Goal: Task Accomplishment & Management: Use online tool/utility

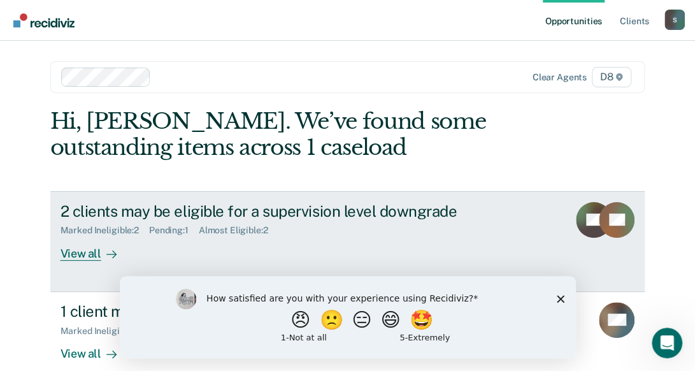
click at [92, 256] on div "View all" at bounding box center [96, 248] width 71 height 25
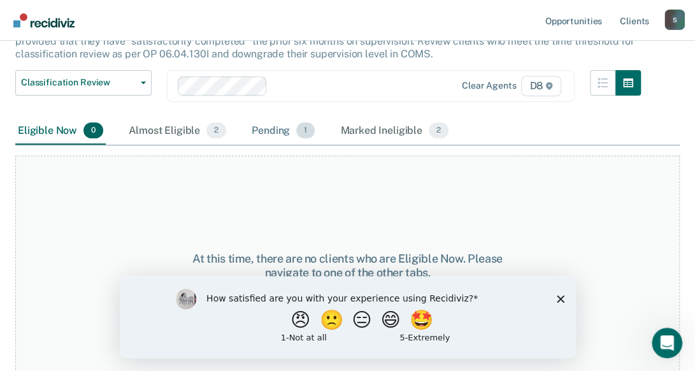
scroll to position [140, 0]
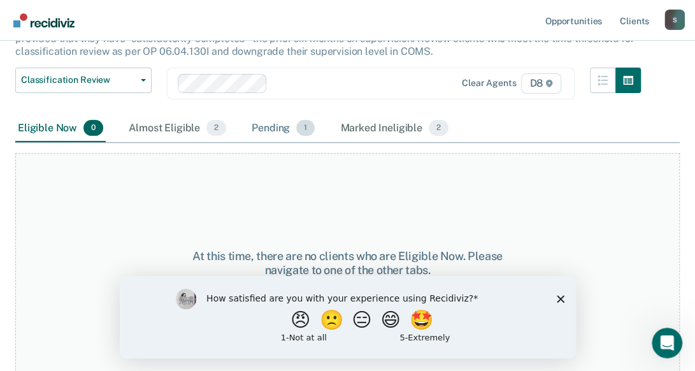
click at [285, 126] on div "Pending 1" at bounding box center [283, 129] width 68 height 28
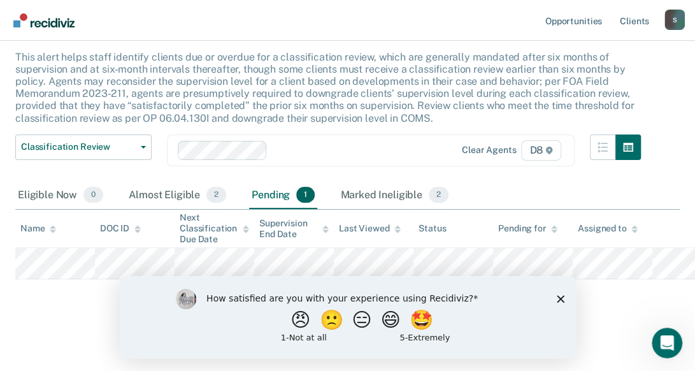
scroll to position [72, 0]
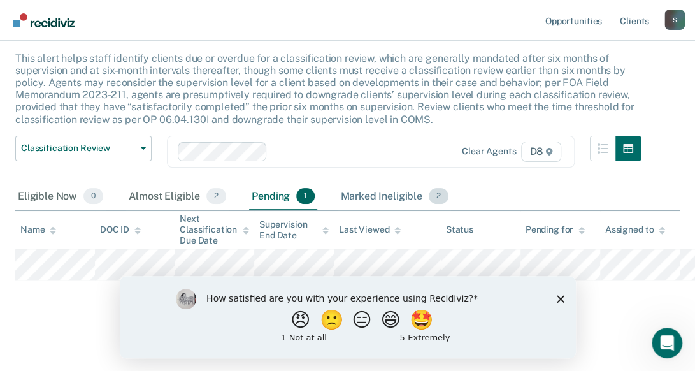
click at [356, 198] on div "Marked Ineligible 2" at bounding box center [394, 197] width 113 height 28
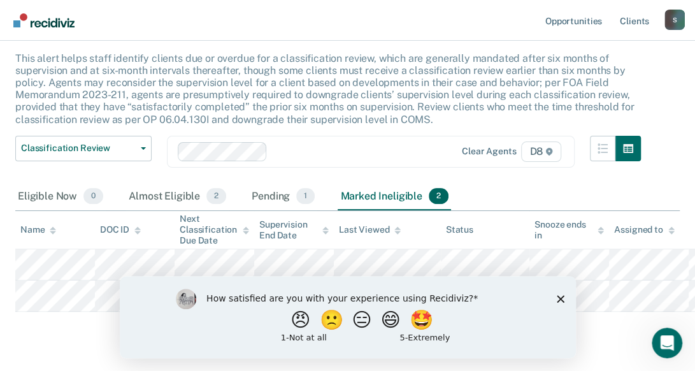
click at [561, 300] on polygon "Close survey" at bounding box center [560, 298] width 8 height 8
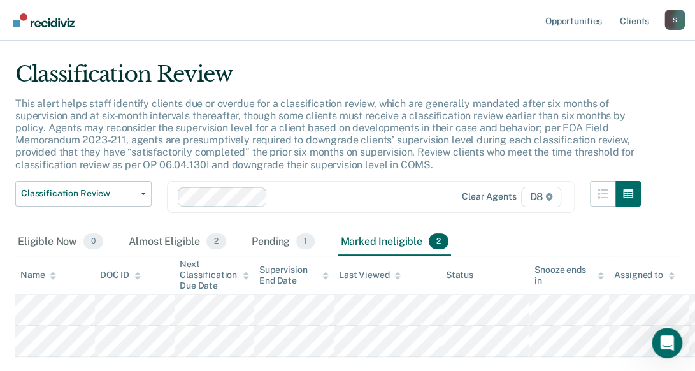
scroll to position [0, 0]
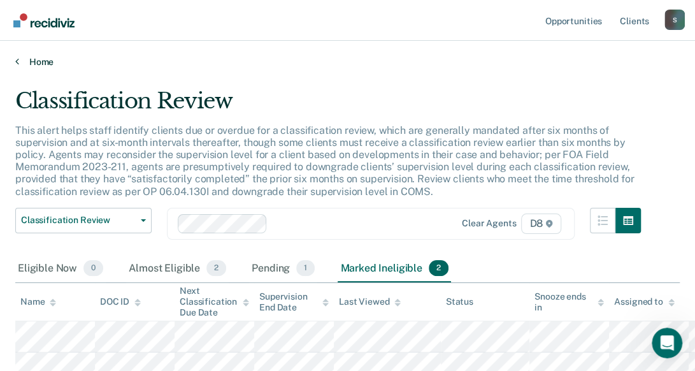
click at [41, 59] on link "Home" at bounding box center [347, 61] width 665 height 11
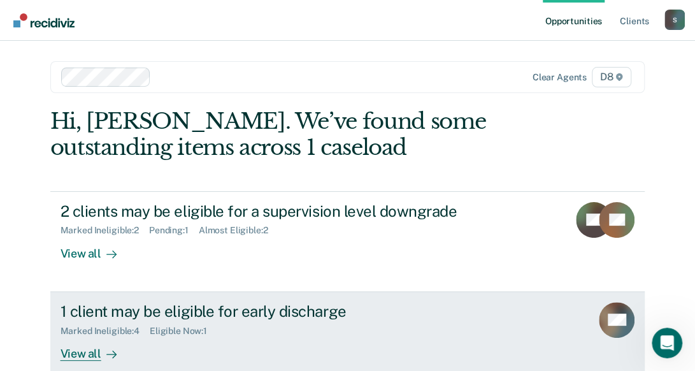
click at [85, 356] on div "View all" at bounding box center [96, 348] width 71 height 25
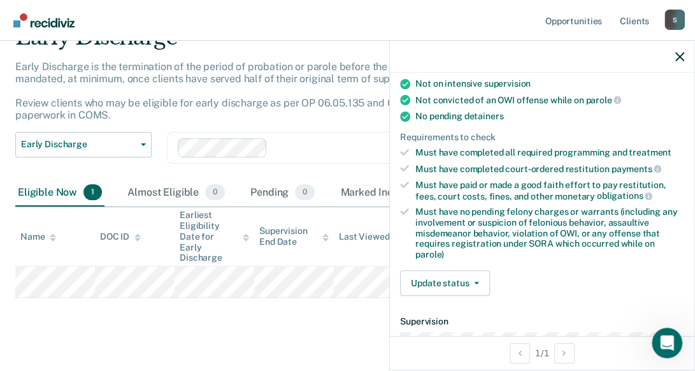
scroll to position [236, 0]
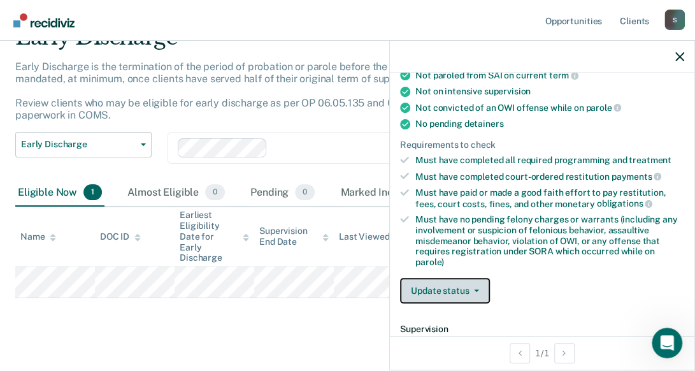
click at [470, 289] on span "button" at bounding box center [474, 290] width 10 height 3
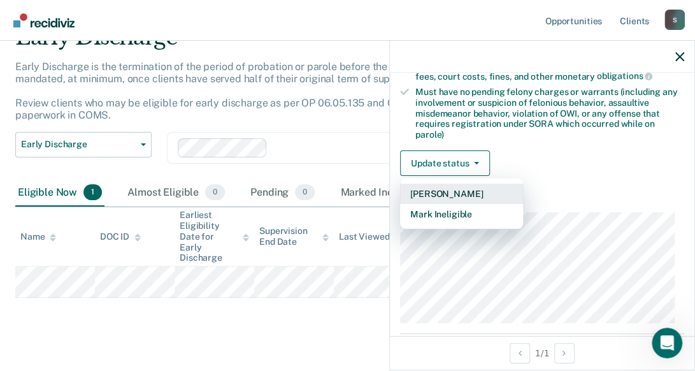
scroll to position [300, 0]
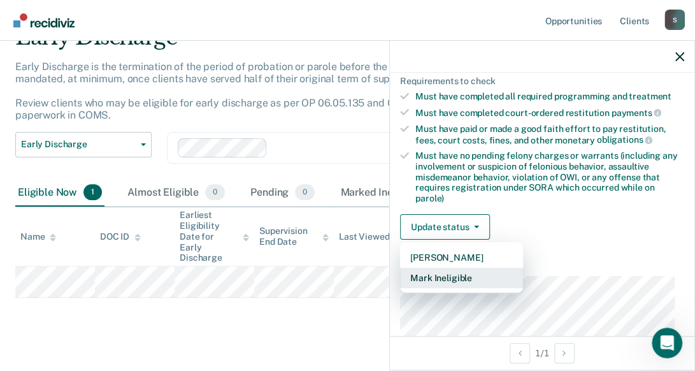
click at [491, 277] on button "Mark Ineligible" at bounding box center [461, 278] width 123 height 20
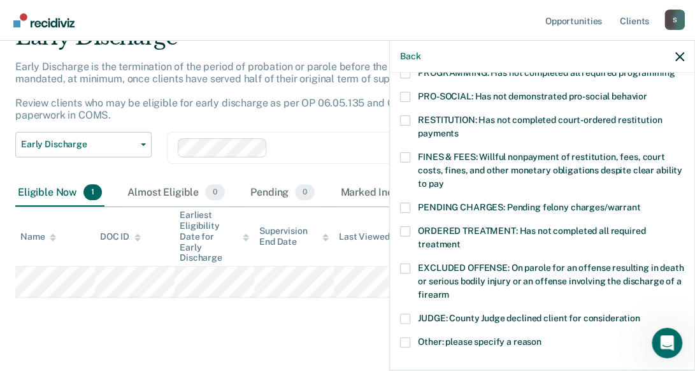
click at [402, 337] on span at bounding box center [405, 342] width 10 height 10
click at [542, 337] on input "Other: please specify a reason" at bounding box center [542, 337] width 0 height 0
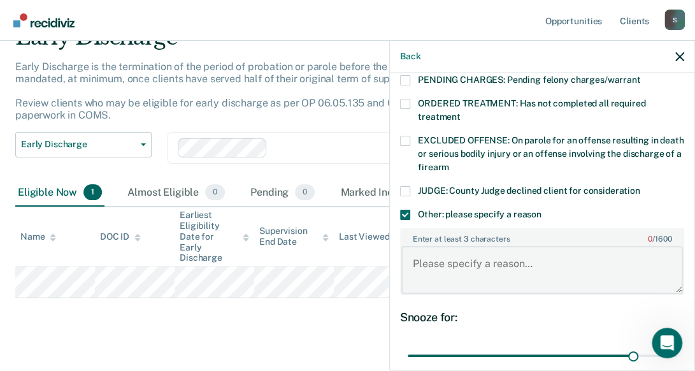
click at [436, 246] on textarea "Enter at least 3 characters 0 / 1600" at bounding box center [542, 269] width 282 height 47
click at [478, 263] on textarea "Enter at least 3 characters 0 / 1600" at bounding box center [542, 269] width 282 height 47
type textarea "W"
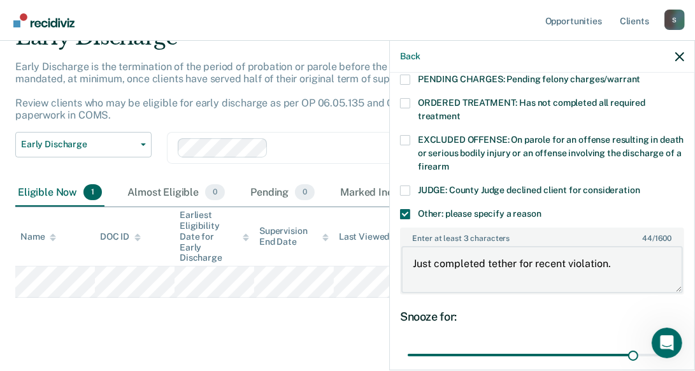
scroll to position [532, 0]
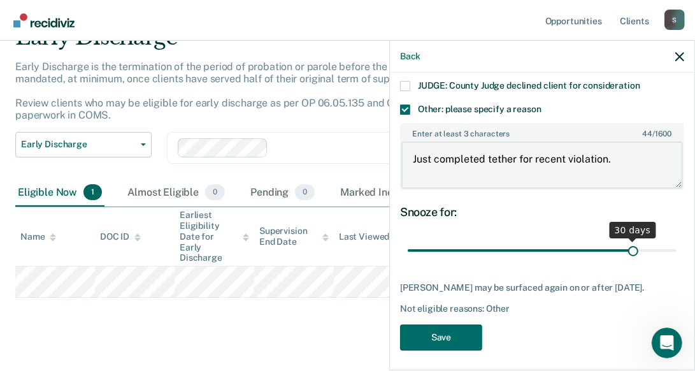
type textarea "Just completed tether for recent violation."
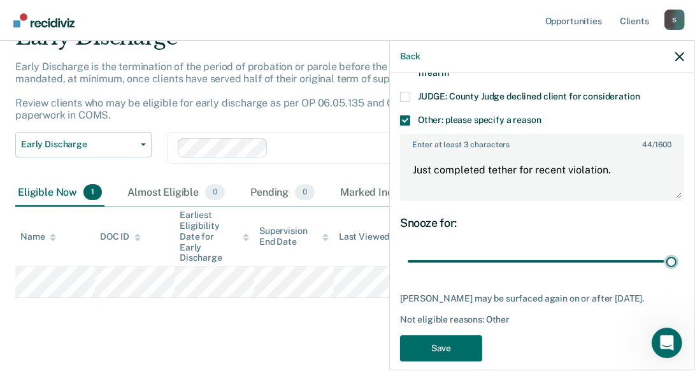
drag, startPoint x: 626, startPoint y: 237, endPoint x: 686, endPoint y: 222, distance: 61.0
type input "35"
click at [677, 250] on input "range" at bounding box center [542, 261] width 269 height 22
click at [470, 335] on button "Save" at bounding box center [441, 348] width 82 height 26
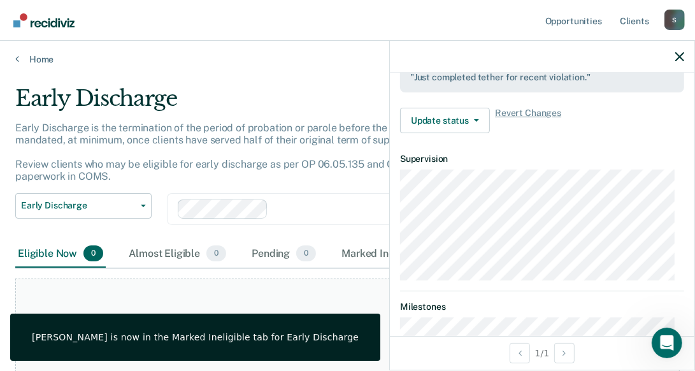
scroll to position [0, 0]
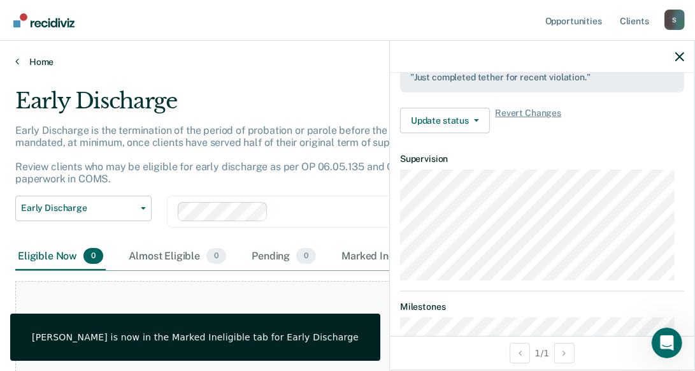
click at [32, 64] on link "Home" at bounding box center [347, 61] width 665 height 11
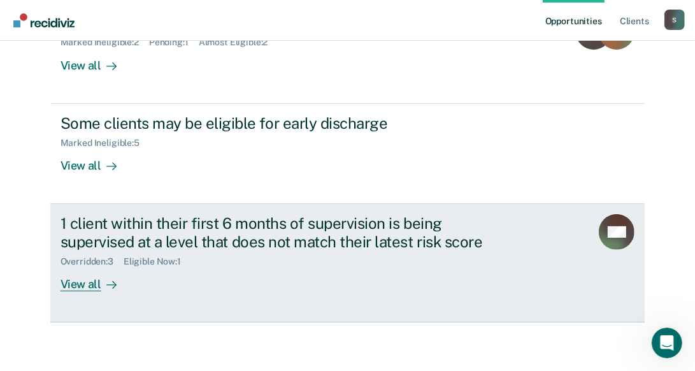
scroll to position [189, 0]
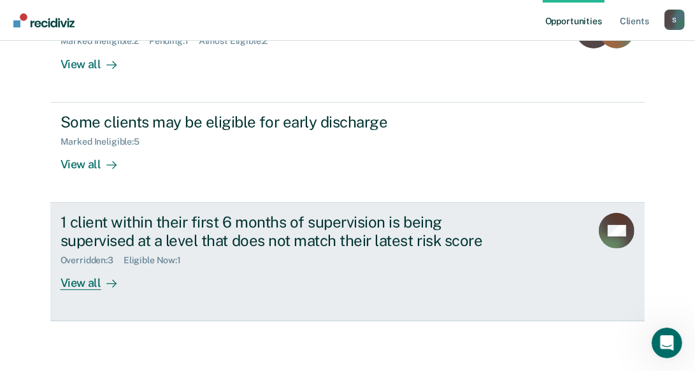
click at [130, 256] on div "Eligible Now : 1" at bounding box center [158, 260] width 68 height 11
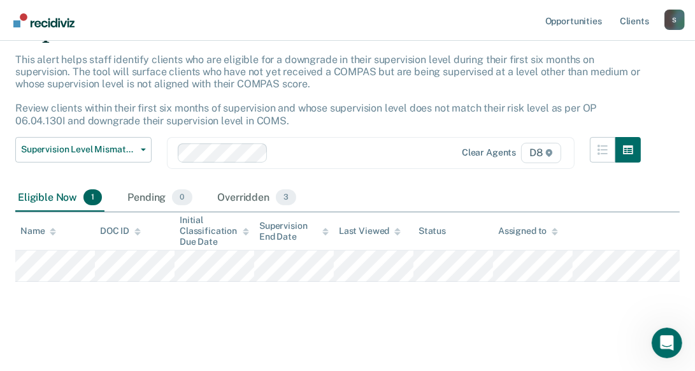
scroll to position [71, 0]
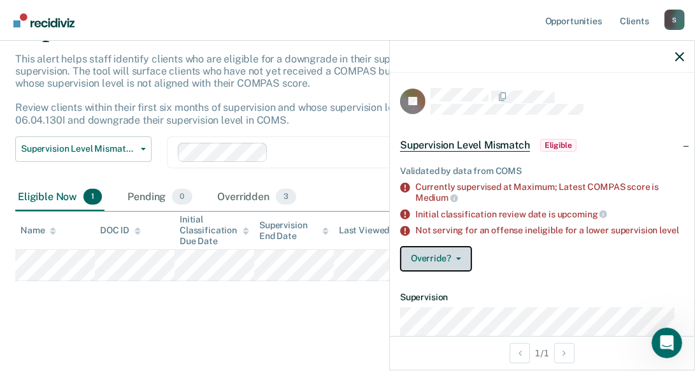
click at [445, 271] on button "Override?" at bounding box center [436, 258] width 72 height 25
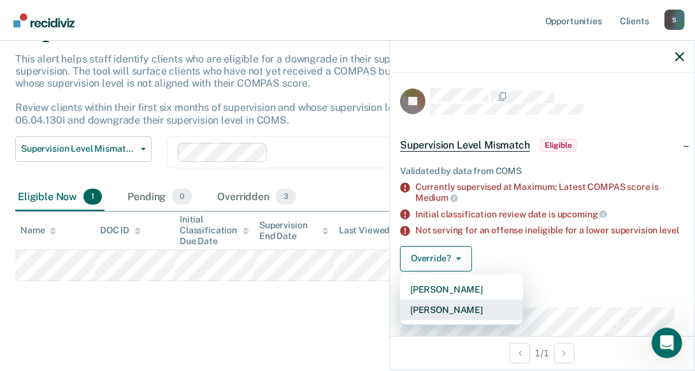
click at [454, 318] on button "[PERSON_NAME]" at bounding box center [461, 310] width 123 height 20
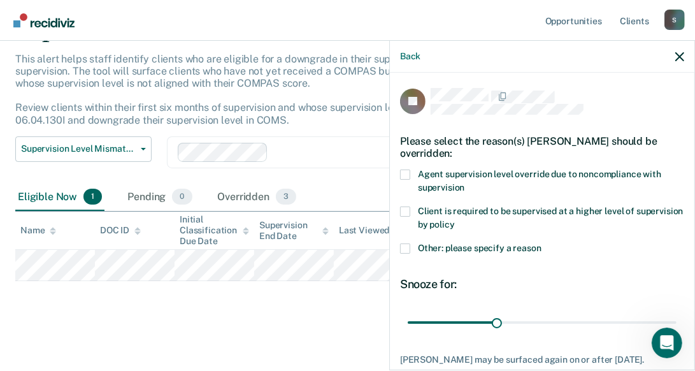
click at [406, 175] on span at bounding box center [405, 175] width 10 height 10
click at [465, 183] on input "Agent supervision level override due to noncompliance with supervision" at bounding box center [465, 183] width 0 height 0
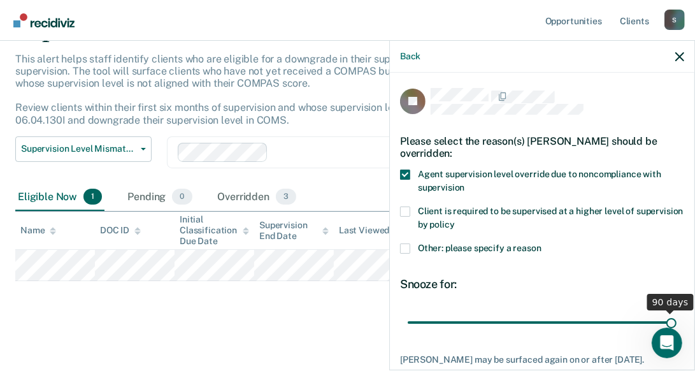
drag, startPoint x: 493, startPoint y: 317, endPoint x: 721, endPoint y: 317, distance: 228.1
type input "90"
click at [677, 317] on input "range" at bounding box center [542, 323] width 269 height 22
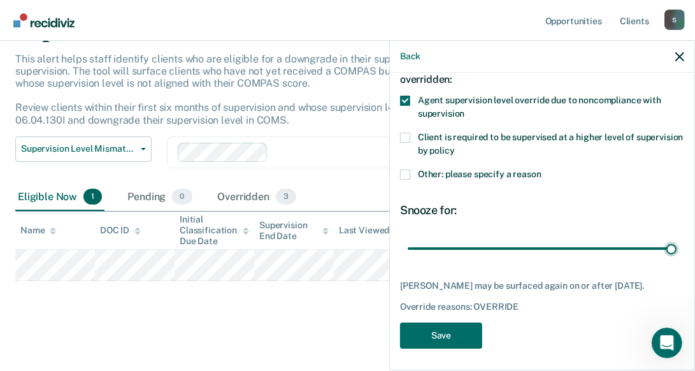
scroll to position [76, 0]
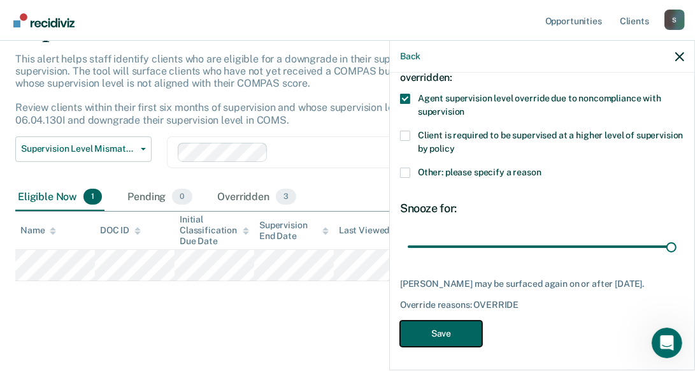
click at [463, 336] on button "Save" at bounding box center [441, 334] width 82 height 26
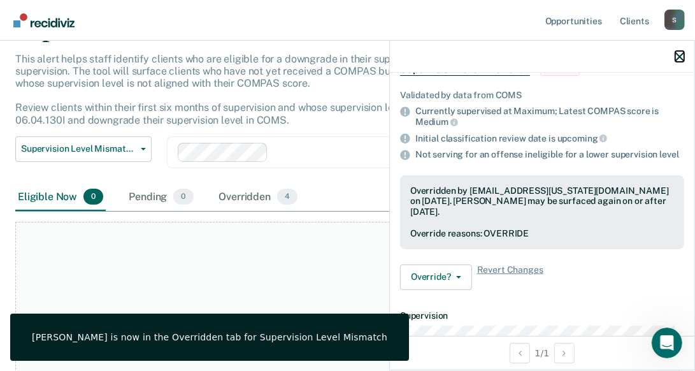
click at [683, 57] on icon "button" at bounding box center [679, 56] width 9 height 9
